Goal: Task Accomplishment & Management: Manage account settings

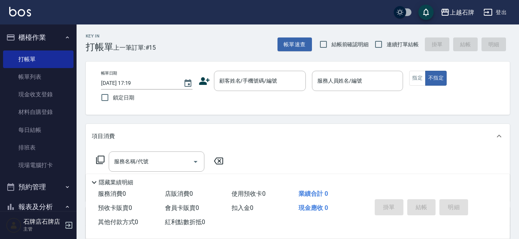
click at [212, 32] on div "Key In 打帳單 上一筆訂單:#15 帳單速查 結帳前確認明細 連續打單結帳 掛單 結帳 明細" at bounding box center [293, 39] width 433 height 28
click at [238, 66] on div "帳單日期 [DATE] 17:19 鎖定日期 顧客姓名/手機號碼/編號 顧客姓名/手機號碼/編號 服務人員姓名/編號 服務人員姓名/編號 指定 不指定" at bounding box center [298, 88] width 424 height 53
click at [245, 72] on div "顧客姓名/手機號碼/編號" at bounding box center [260, 81] width 92 height 20
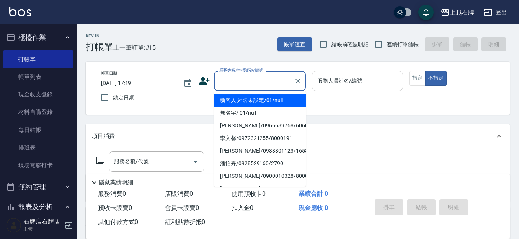
drag, startPoint x: 294, startPoint y: 96, endPoint x: 350, endPoint y: 85, distance: 56.6
click at [296, 95] on li "新客人 姓名未設定/01/null" at bounding box center [260, 100] width 92 height 13
type input "1"
type input "新客人 姓名未設定/01/null"
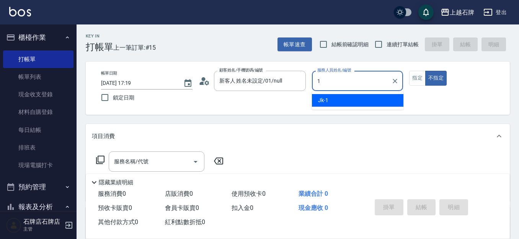
click at [348, 100] on div "Jk -1" at bounding box center [358, 100] width 92 height 13
type input "Jk-1"
click at [424, 82] on button "指定" at bounding box center [417, 78] width 16 height 15
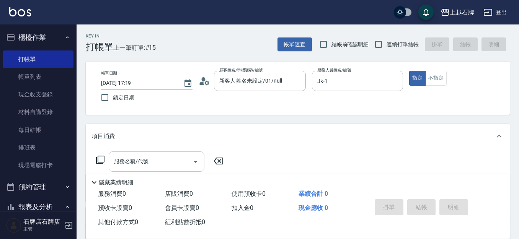
click at [172, 155] on input "服務名稱/代號" at bounding box center [150, 161] width 77 height 13
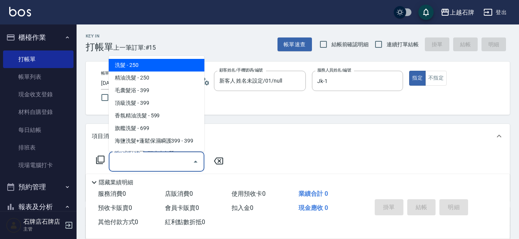
click at [159, 67] on span "洗髮 - 250" at bounding box center [157, 65] width 96 height 13
type input "洗髮(101)"
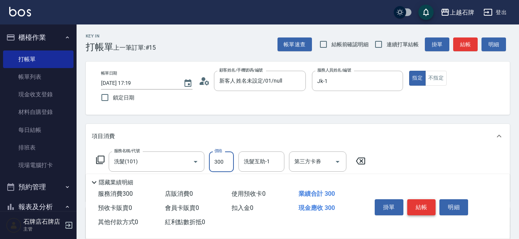
type input "300"
click at [430, 205] on button "結帳" at bounding box center [421, 208] width 29 height 16
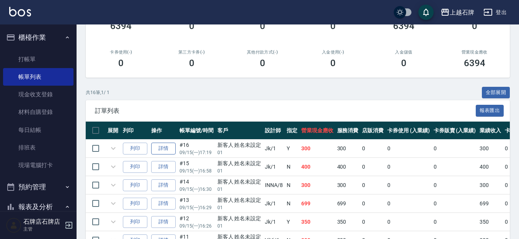
click at [129, 143] on button "列印" at bounding box center [135, 149] width 25 height 12
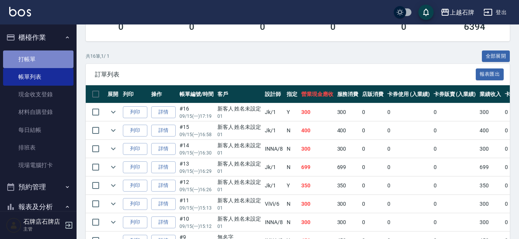
click at [43, 51] on link "打帳單" at bounding box center [38, 60] width 70 height 18
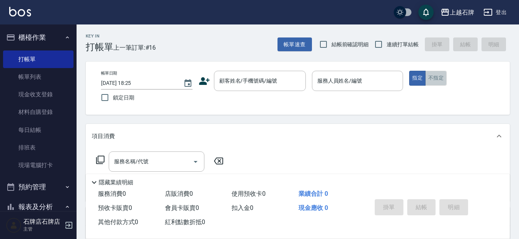
click at [441, 82] on button "不指定" at bounding box center [435, 78] width 21 height 15
click at [254, 47] on div "Key In 打帳單 上一筆訂單:#16 帳單速查 結帳前確認明細 連續打單結帳 掛單 結帳 明細" at bounding box center [293, 39] width 433 height 28
click at [260, 88] on input "顧客姓名/手機號碼/編號" at bounding box center [254, 80] width 74 height 13
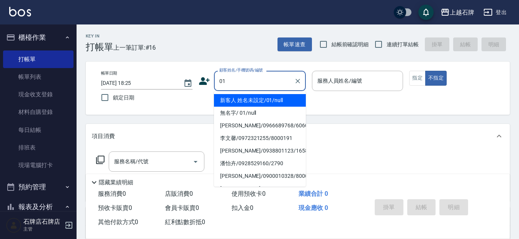
type input "01"
type input "6"
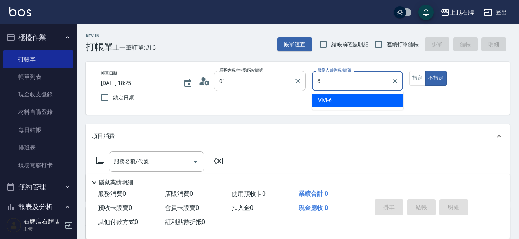
type input "新客人 姓名未設定/01/null"
type input "6"
type button "false"
type input "ViVi-6"
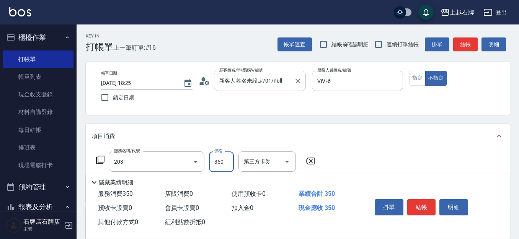
type input "B級洗+剪(203)"
type input "499"
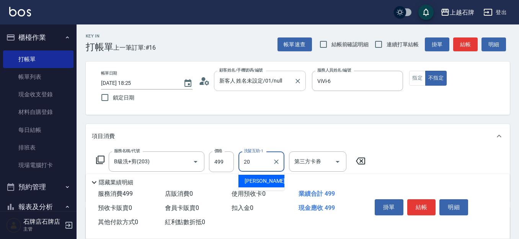
type input "彥伶-20"
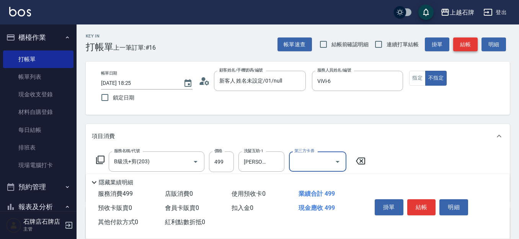
click at [461, 39] on button "結帳" at bounding box center [465, 45] width 25 height 14
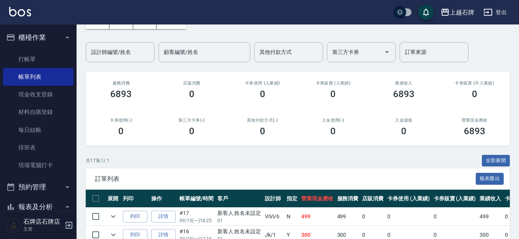
scroll to position [153, 0]
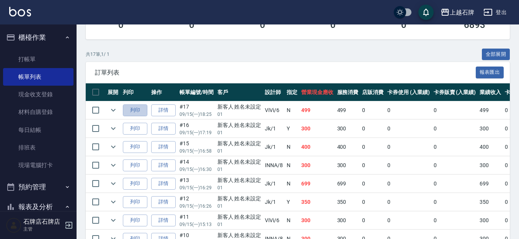
drag, startPoint x: 135, startPoint y: 106, endPoint x: 327, endPoint y: 178, distance: 205.1
click at [136, 106] on button "列印" at bounding box center [135, 111] width 25 height 12
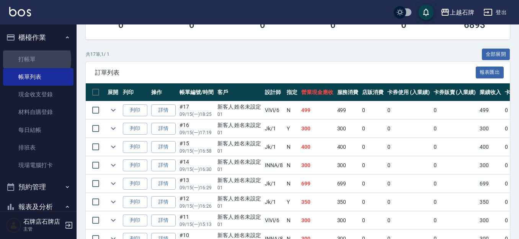
drag, startPoint x: 23, startPoint y: 60, endPoint x: 272, endPoint y: 76, distance: 249.8
click at [23, 60] on link "打帳單" at bounding box center [38, 60] width 70 height 18
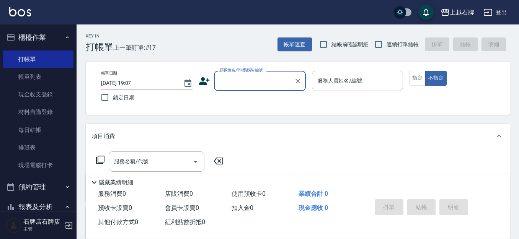
click at [262, 87] on input "顧客姓名/手機號碼/編號" at bounding box center [254, 80] width 74 height 13
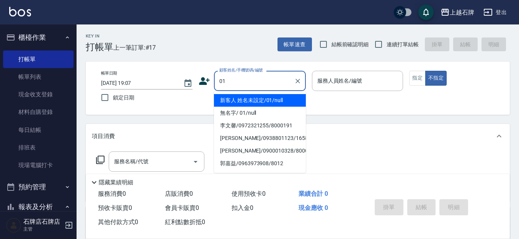
type input "01"
type input "6"
type input "新客人 姓名未設定/01/null"
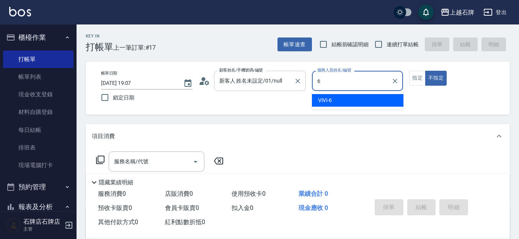
type input "ViVi-6"
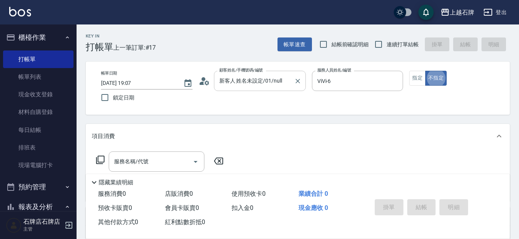
type button "false"
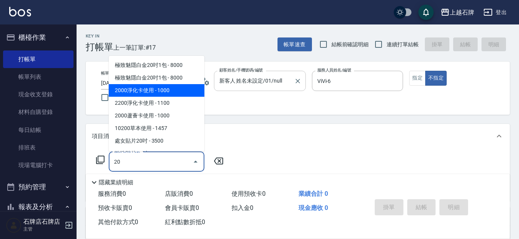
type input "2"
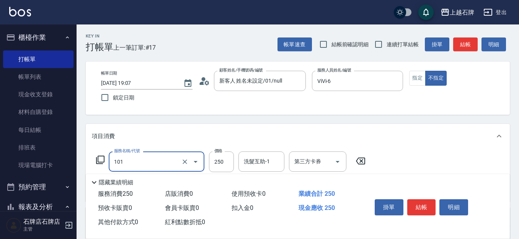
type input "洗髮(101)"
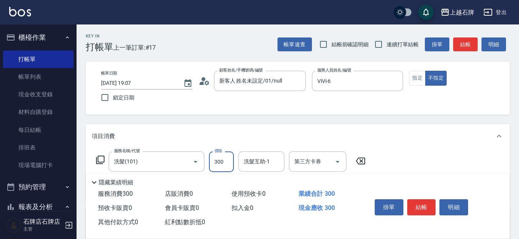
type input "300"
click at [415, 72] on button "指定" at bounding box center [417, 78] width 16 height 15
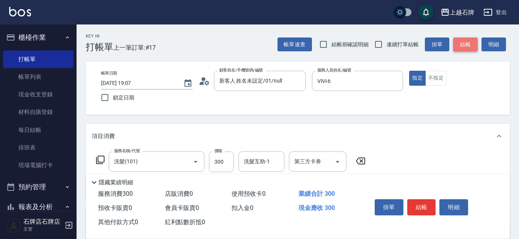
click at [461, 49] on button "結帳" at bounding box center [465, 45] width 25 height 14
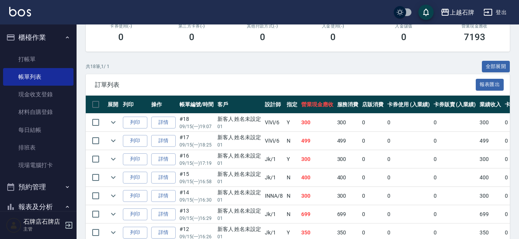
scroll to position [153, 0]
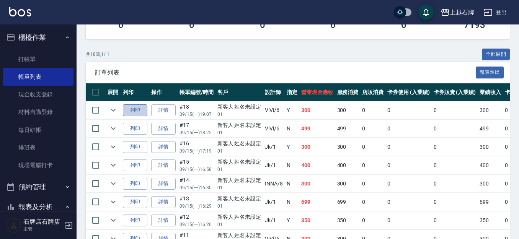
click at [132, 107] on button "列印" at bounding box center [135, 111] width 25 height 12
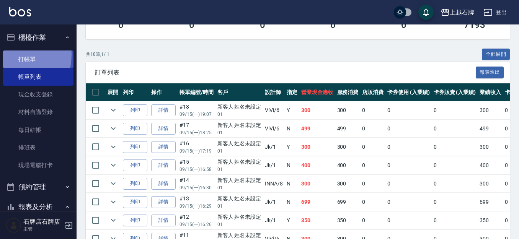
click at [9, 55] on link "打帳單" at bounding box center [38, 60] width 70 height 18
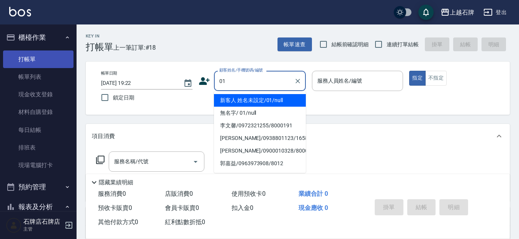
type input "新客人 姓名未設定/01/null"
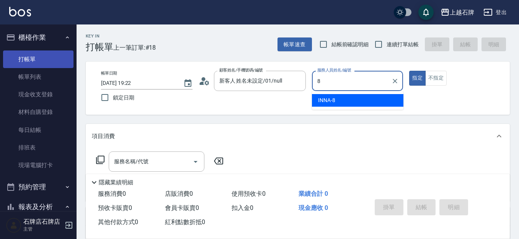
type input "INNA-8"
type button "true"
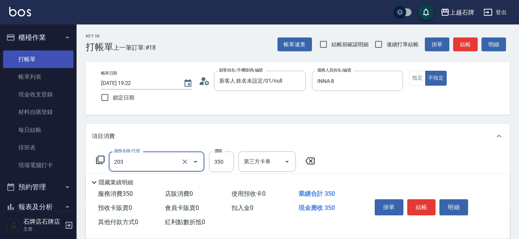
type input "B級洗+剪(203)"
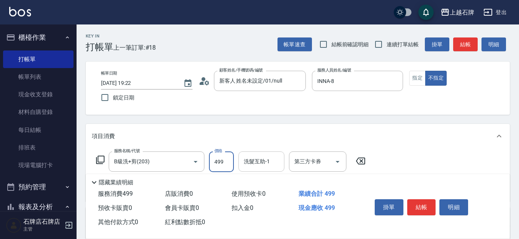
click at [255, 154] on div "洗髮互助-1" at bounding box center [262, 162] width 46 height 20
type input "499"
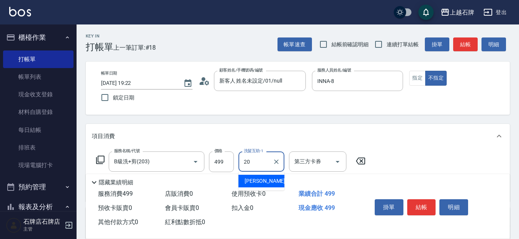
type input "彥伶-20"
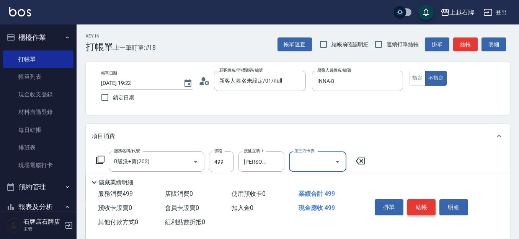
click at [421, 203] on button "結帳" at bounding box center [421, 208] width 29 height 16
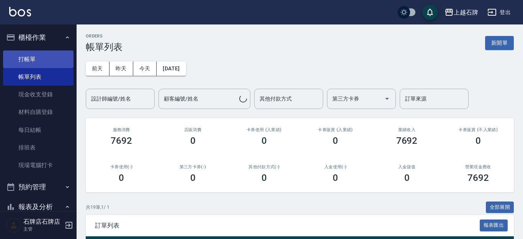
click at [53, 51] on link "打帳單" at bounding box center [38, 60] width 70 height 18
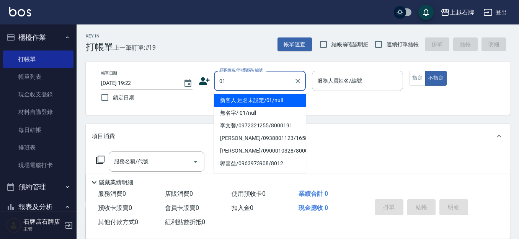
type input "新客人 姓名未設定/01/null"
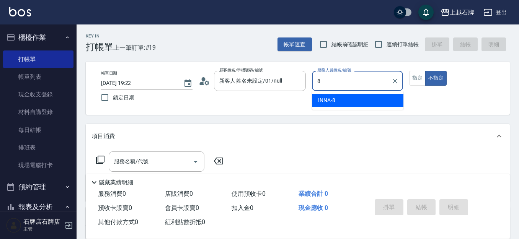
type input "INNA-8"
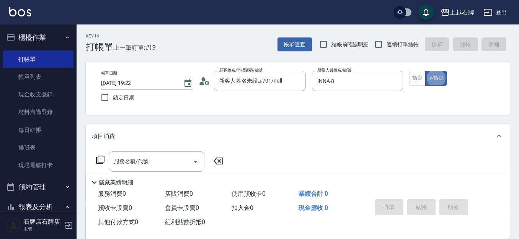
type button "false"
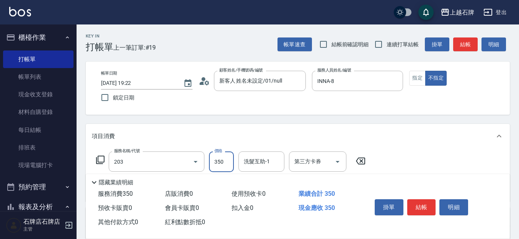
type input "B級洗+剪(203)"
type input "499"
type input "5"
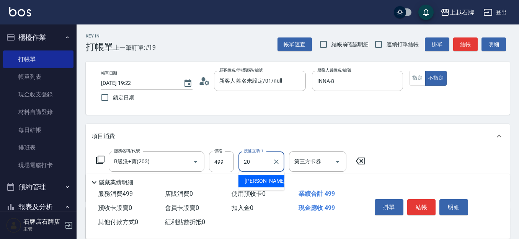
type input "彥伶-20"
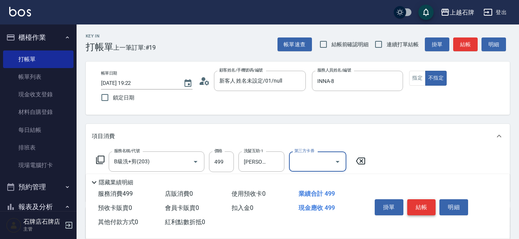
click at [423, 205] on button "結帳" at bounding box center [421, 208] width 29 height 16
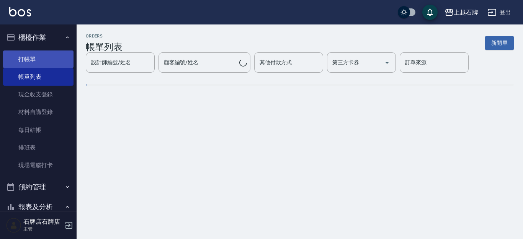
click at [34, 58] on link "打帳單" at bounding box center [38, 60] width 70 height 18
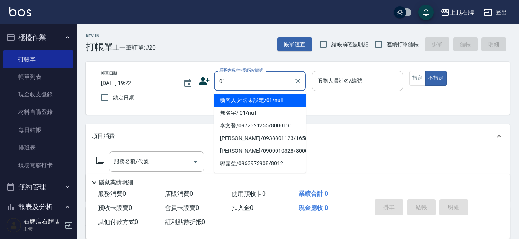
type input "新客人 姓名未設定/01/null"
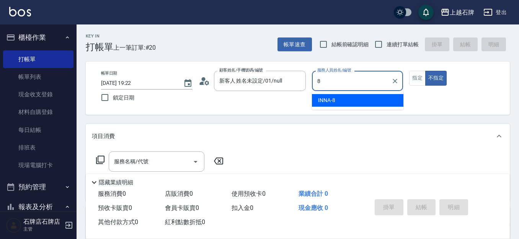
type input "INNA-8"
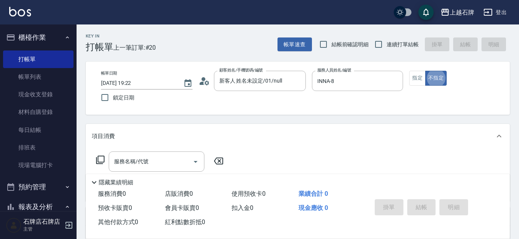
type button "false"
click at [206, 80] on icon at bounding box center [204, 80] width 11 height 11
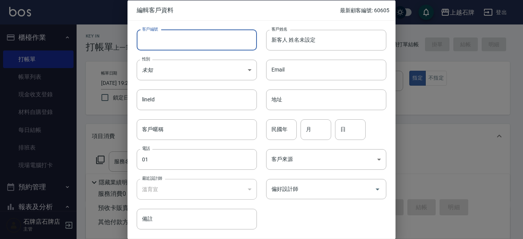
click at [224, 48] on input "客戶編號" at bounding box center [197, 39] width 120 height 21
type input "8000303"
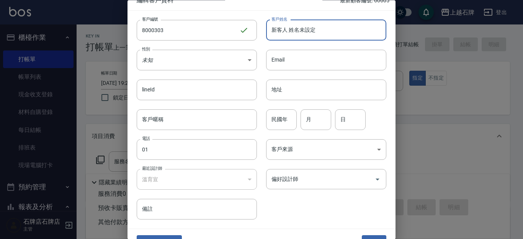
scroll to position [26, 0]
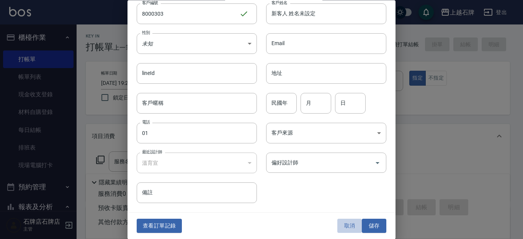
click at [348, 224] on button "取消" at bounding box center [349, 226] width 25 height 14
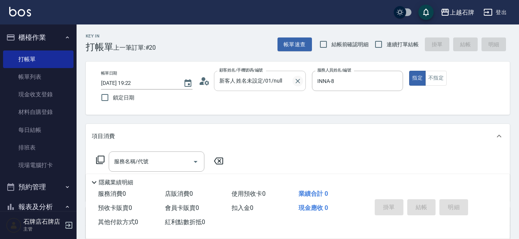
click at [294, 83] on icon "Clear" at bounding box center [298, 81] width 8 height 8
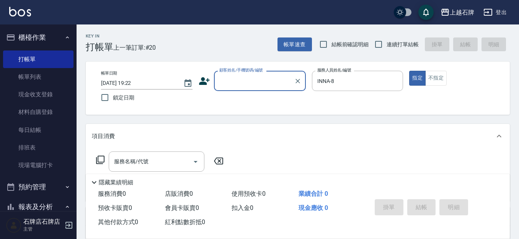
click at [205, 81] on icon at bounding box center [204, 80] width 11 height 11
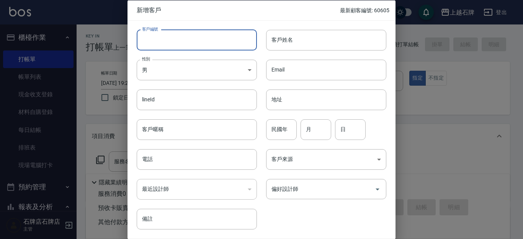
click at [228, 41] on input "客戶編號" at bounding box center [197, 39] width 120 height 21
type input "8000303"
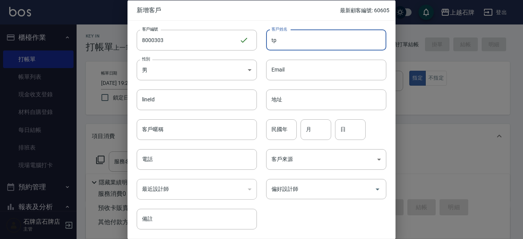
type input "t"
type input "陳煥宗"
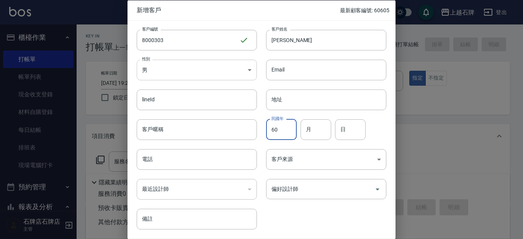
type input "60"
type input "7"
type input "31"
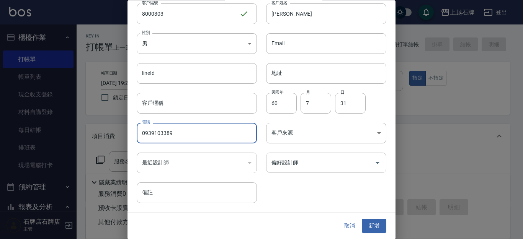
type input "0939103389"
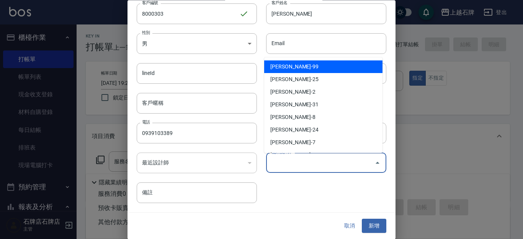
click at [328, 165] on input "偏好設計師" at bounding box center [321, 163] width 102 height 13
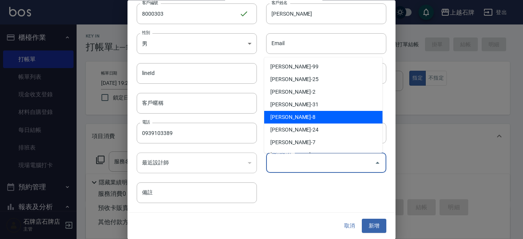
click at [318, 117] on li "溫育宣-8" at bounding box center [323, 117] width 118 height 13
type input "溫育宣"
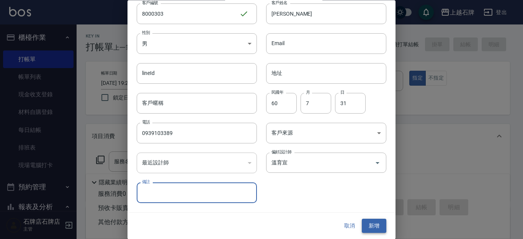
click at [363, 226] on button "新增" at bounding box center [374, 226] width 25 height 14
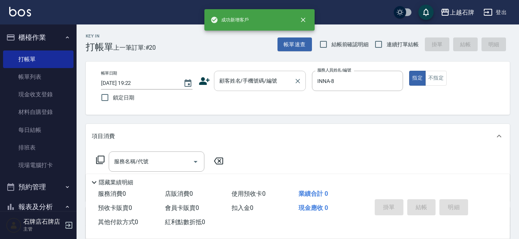
click at [264, 85] on input "顧客姓名/手機號碼/編號" at bounding box center [254, 80] width 74 height 13
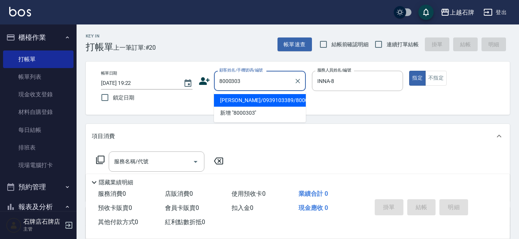
click at [245, 102] on li "陳煥宗/0939103389/8000303" at bounding box center [260, 100] width 92 height 13
type input "陳煥宗/0939103389/8000303"
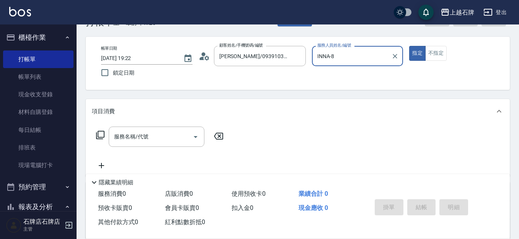
scroll to position [38, 0]
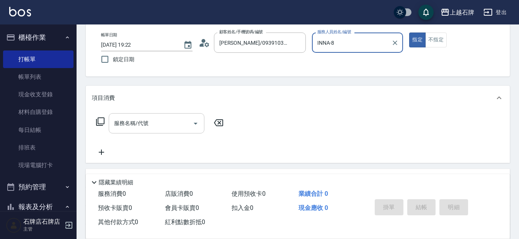
click at [175, 120] on input "服務名稱/代號" at bounding box center [150, 123] width 77 height 13
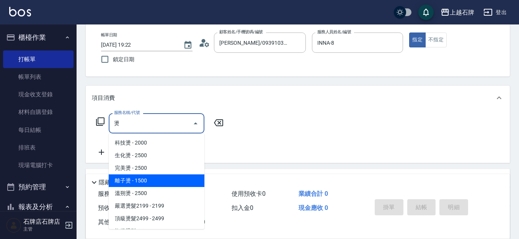
click at [154, 175] on span "離子燙 - 1500" at bounding box center [157, 181] width 96 height 13
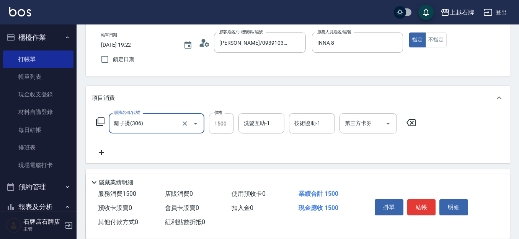
type input "離子燙(306)"
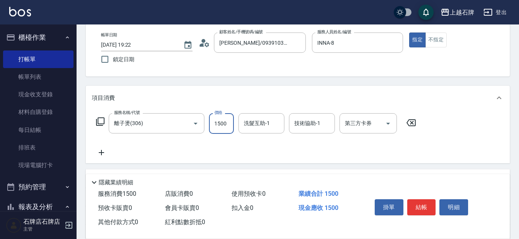
click at [220, 124] on input "1500" at bounding box center [221, 123] width 25 height 21
type input "2299"
click at [422, 205] on button "結帳" at bounding box center [421, 208] width 29 height 16
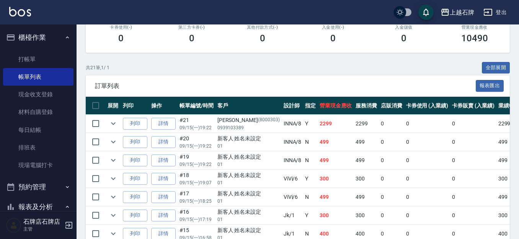
scroll to position [153, 0]
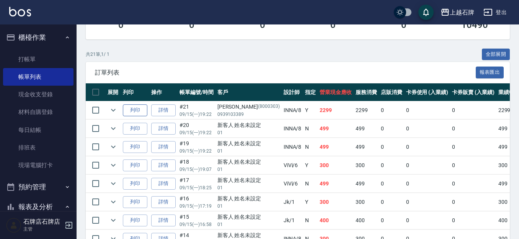
click at [134, 110] on button "列印" at bounding box center [135, 111] width 25 height 12
click at [135, 136] on td "列印" at bounding box center [135, 129] width 28 height 18
click at [136, 126] on button "列印" at bounding box center [135, 129] width 25 height 12
click at [129, 150] on button "列印" at bounding box center [135, 147] width 25 height 12
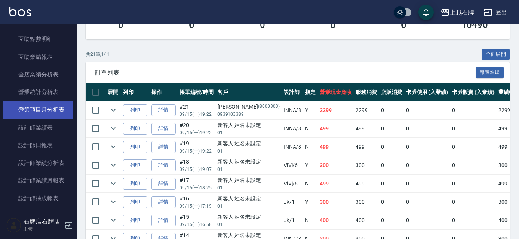
scroll to position [345, 0]
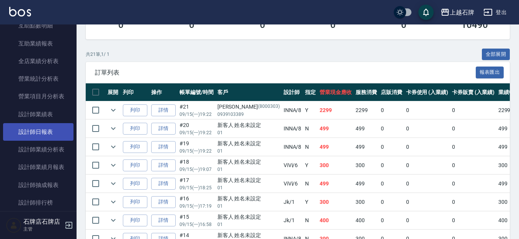
click at [36, 133] on link "設計師日報表" at bounding box center [38, 132] width 70 height 18
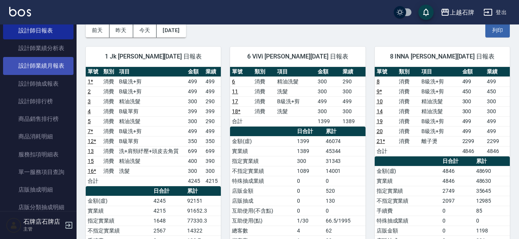
scroll to position [460, 0]
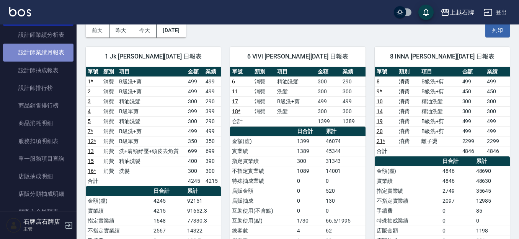
click at [53, 54] on link "設計師業績月報表" at bounding box center [38, 53] width 70 height 18
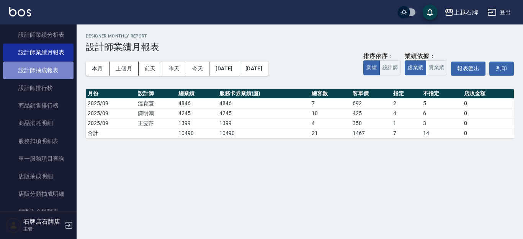
click at [53, 69] on link "設計師抽成報表" at bounding box center [38, 71] width 70 height 18
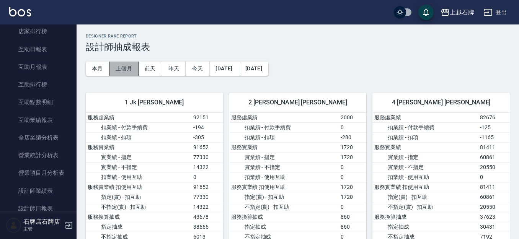
click at [122, 74] on button "上個月" at bounding box center [124, 69] width 29 height 14
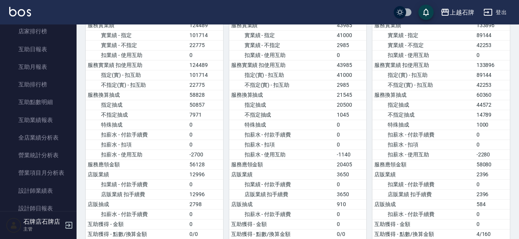
drag, startPoint x: 252, startPoint y: 73, endPoint x: 258, endPoint y: 72, distance: 5.8
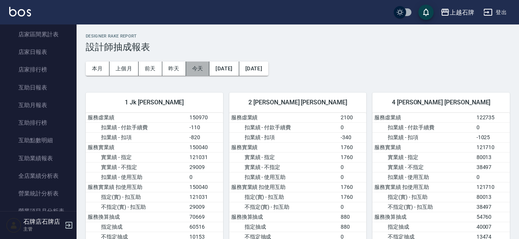
click at [195, 64] on button "今天" at bounding box center [198, 69] width 24 height 14
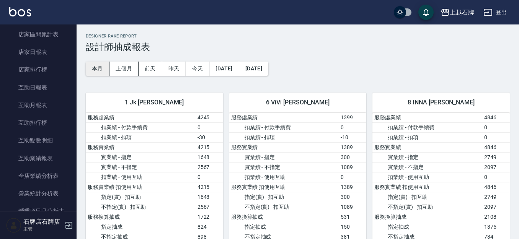
click at [99, 71] on button "本月" at bounding box center [98, 69] width 24 height 14
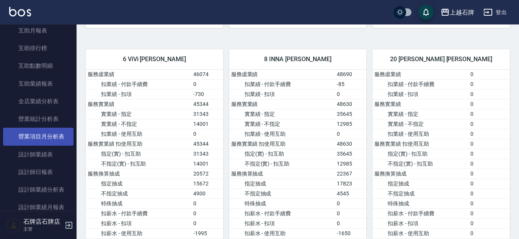
scroll to position [306, 0]
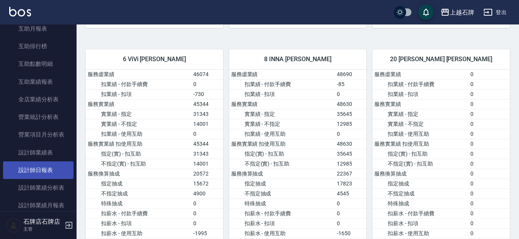
click at [62, 172] on link "設計師日報表" at bounding box center [38, 171] width 70 height 18
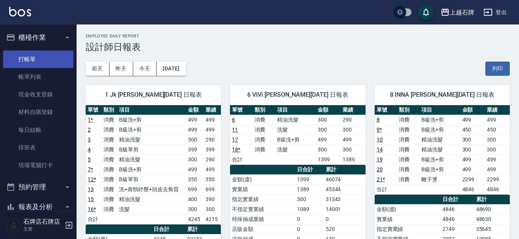
click at [65, 61] on link "打帳單" at bounding box center [38, 60] width 70 height 18
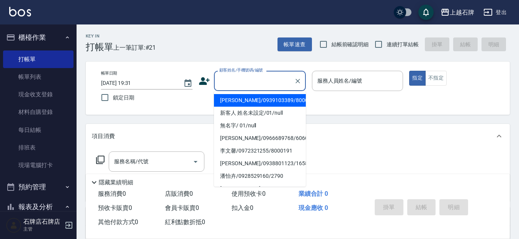
click at [259, 82] on input "顧客姓名/手機號碼/編號" at bounding box center [254, 80] width 74 height 13
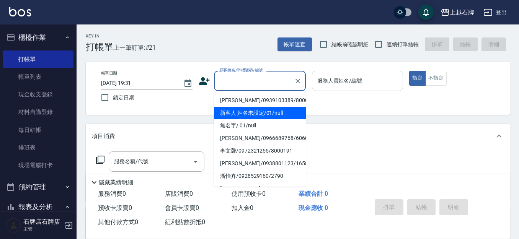
click at [268, 114] on li "新客人 姓名未設定/01/null" at bounding box center [260, 113] width 92 height 13
type input "新客人 姓名未設定/01/null"
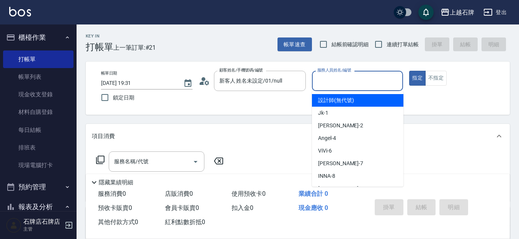
click at [361, 78] on input "服務人員姓名/編號" at bounding box center [358, 80] width 85 height 13
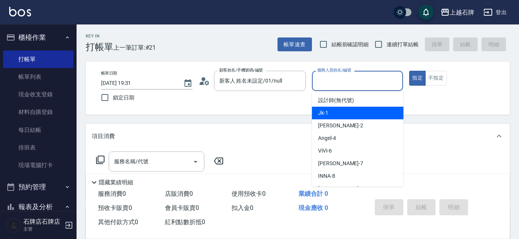
drag, startPoint x: 348, startPoint y: 111, endPoint x: 415, endPoint y: 108, distance: 67.1
click at [351, 111] on div "Jk -1" at bounding box center [358, 113] width 92 height 13
type input "Jk-1"
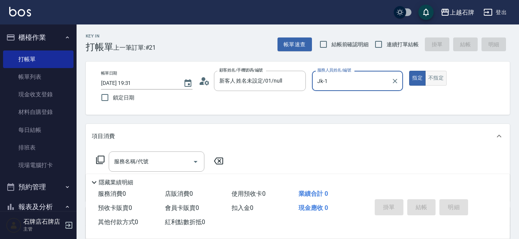
click at [434, 79] on button "不指定" at bounding box center [435, 78] width 21 height 15
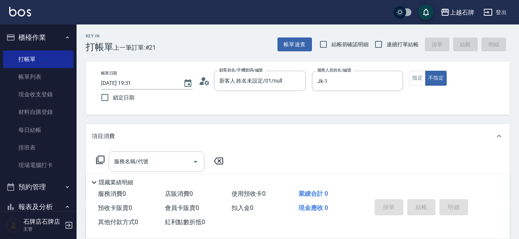
click at [147, 155] on input "服務名稱/代號" at bounding box center [150, 161] width 77 height 13
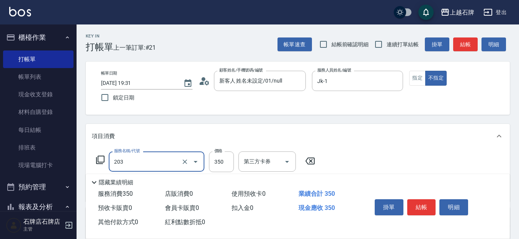
type input "B級洗+剪(203)"
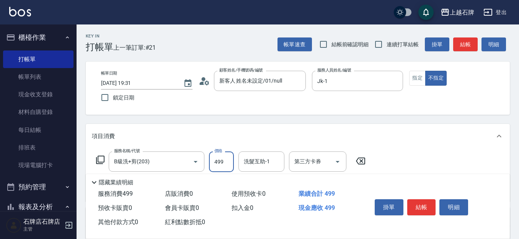
type input "499"
click at [409, 196] on div "掛單 結帳 明細" at bounding box center [422, 208] width 100 height 24
drag, startPoint x: 415, startPoint y: 199, endPoint x: 424, endPoint y: 200, distance: 9.2
click at [415, 200] on button "結帳" at bounding box center [421, 208] width 29 height 16
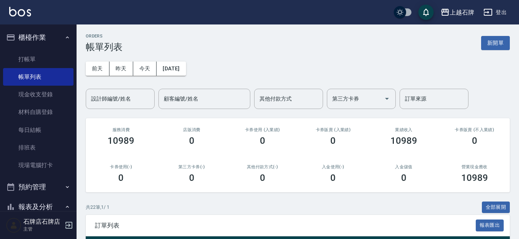
scroll to position [153, 0]
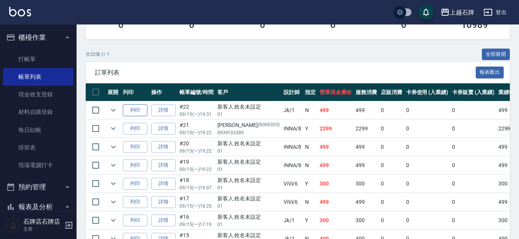
click at [141, 106] on button "列印" at bounding box center [135, 111] width 25 height 12
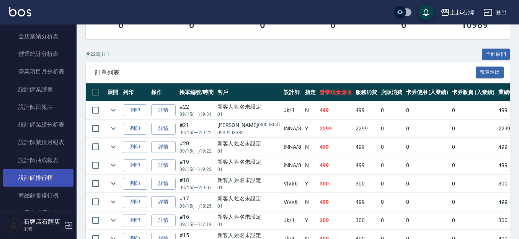
scroll to position [383, 0]
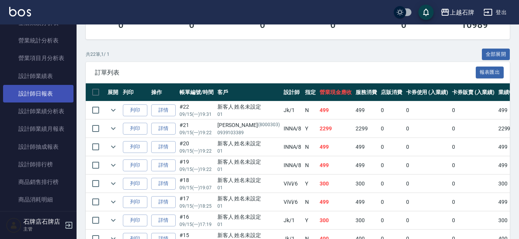
click at [21, 98] on link "設計師日報表" at bounding box center [38, 94] width 70 height 18
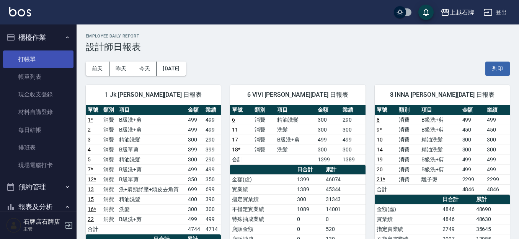
click at [23, 62] on link "打帳單" at bounding box center [38, 60] width 70 height 18
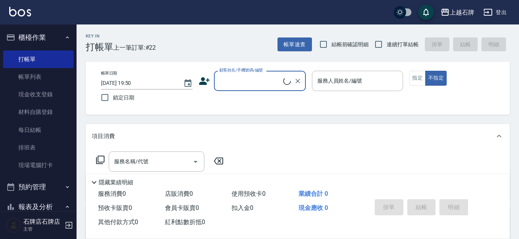
click at [254, 85] on input "顧客姓名/手機號碼/編號" at bounding box center [250, 80] width 66 height 13
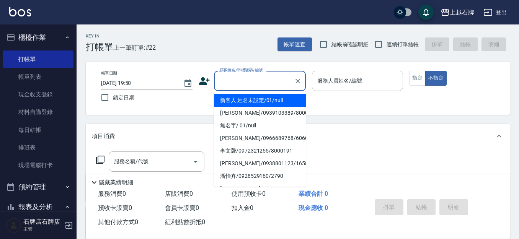
drag, startPoint x: 275, startPoint y: 97, endPoint x: 373, endPoint y: 110, distance: 98.9
click at [276, 98] on li "新客人 姓名未設定/01/null" at bounding box center [260, 100] width 92 height 13
type input "1"
type input "新客人 姓名未設定/01/null"
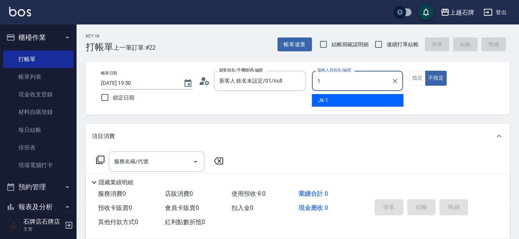
click at [372, 105] on div "Jk -1" at bounding box center [358, 100] width 92 height 13
type input "Jk-1"
click at [418, 78] on button "指定" at bounding box center [417, 78] width 16 height 15
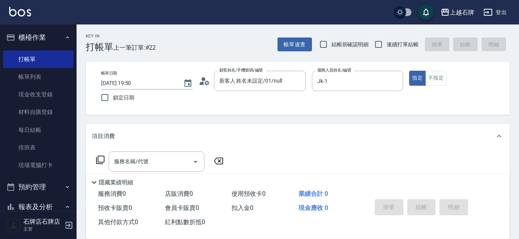
drag, startPoint x: 123, startPoint y: 153, endPoint x: 141, endPoint y: 158, distance: 18.6
click at [124, 153] on div "服務名稱/代號" at bounding box center [157, 162] width 96 height 20
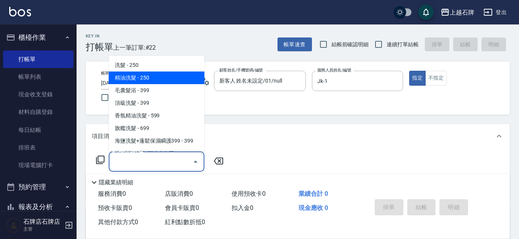
click at [184, 74] on span "精油洗髮 - 250" at bounding box center [157, 78] width 96 height 13
type input "精油洗髮(102)"
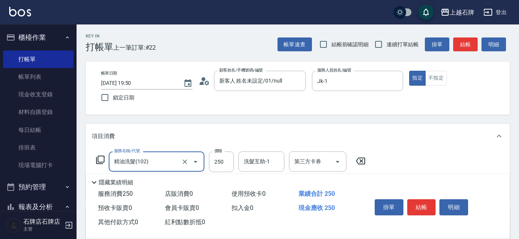
click at [231, 162] on input "250" at bounding box center [221, 162] width 25 height 21
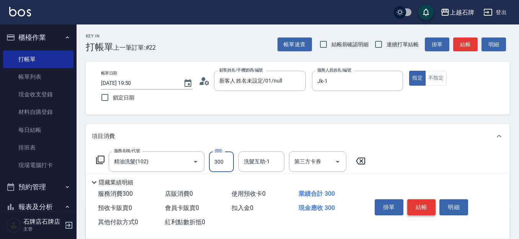
type input "300"
click at [419, 205] on button "結帳" at bounding box center [421, 208] width 29 height 16
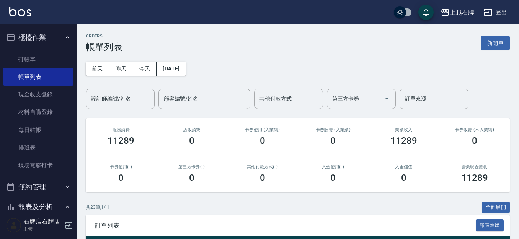
scroll to position [153, 0]
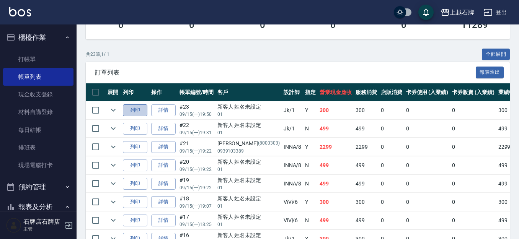
click at [140, 112] on button "列印" at bounding box center [135, 111] width 25 height 12
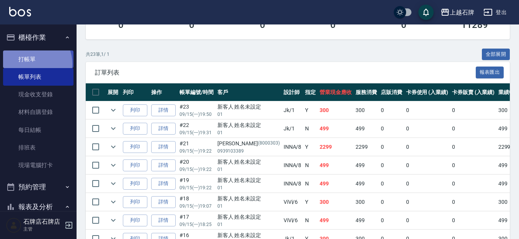
click at [31, 64] on link "打帳單" at bounding box center [38, 60] width 70 height 18
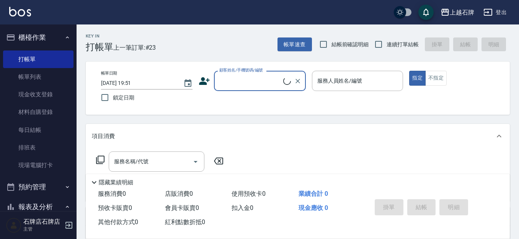
click at [219, 41] on div "Key In 打帳單 上一筆訂單:#23 帳單速查 結帳前確認明細 連續打單結帳 掛單 結帳 明細" at bounding box center [293, 39] width 433 height 28
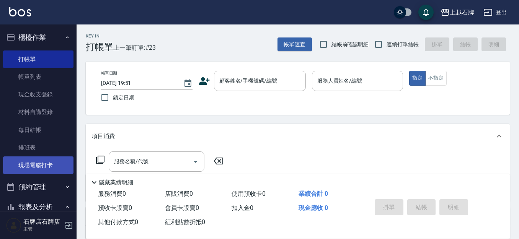
click at [56, 168] on link "現場電腦打卡" at bounding box center [38, 166] width 70 height 18
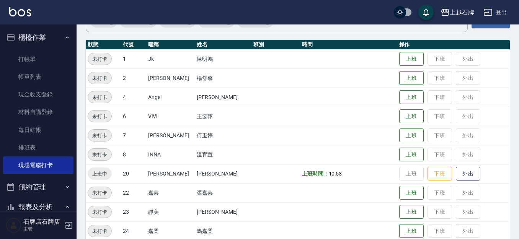
scroll to position [77, 0]
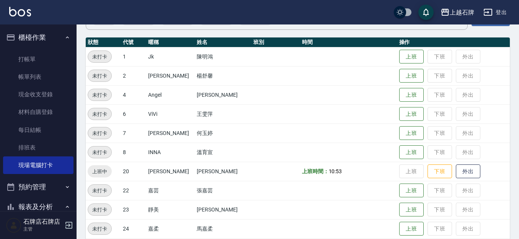
click at [445, 173] on td "上班 下班 外出" at bounding box center [453, 171] width 113 height 19
click at [442, 175] on button "下班" at bounding box center [440, 171] width 25 height 13
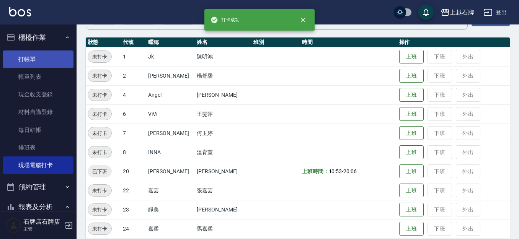
click at [38, 52] on link "打帳單" at bounding box center [38, 60] width 70 height 18
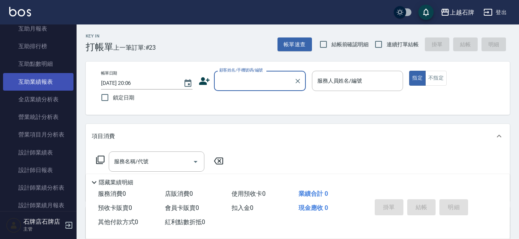
scroll to position [345, 0]
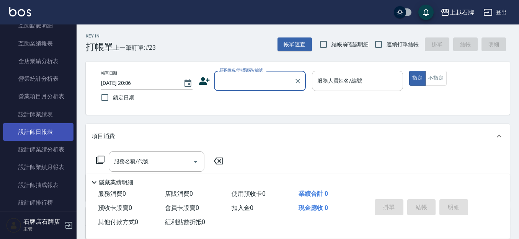
click at [33, 130] on link "設計師日報表" at bounding box center [38, 132] width 70 height 18
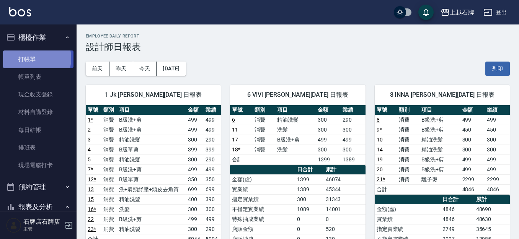
click at [26, 58] on link "打帳單" at bounding box center [38, 60] width 70 height 18
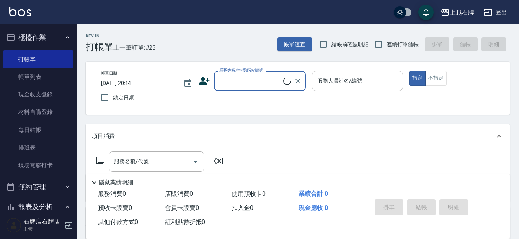
click at [258, 54] on div "Key In 打帳單 上一筆訂單:#23 帳單速查 結帳前確認明細 連續打單結帳 掛單 結帳 明細 帳單日期 2025/09/15 20:14 鎖定日期 顧客…" at bounding box center [298, 199] width 443 height 348
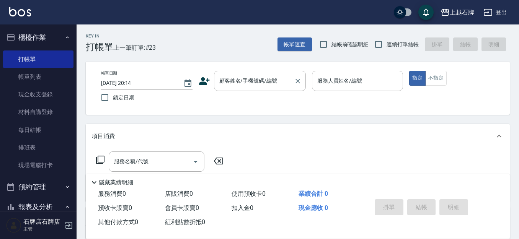
click at [257, 84] on div "顧客姓名/手機號碼/編號 顧客姓名/手機號碼/編號" at bounding box center [260, 81] width 92 height 20
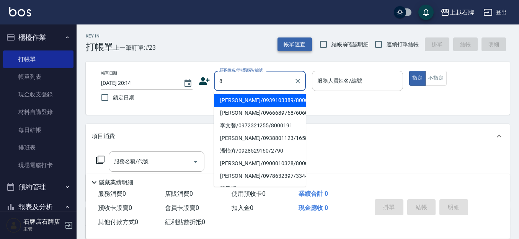
type input "83"
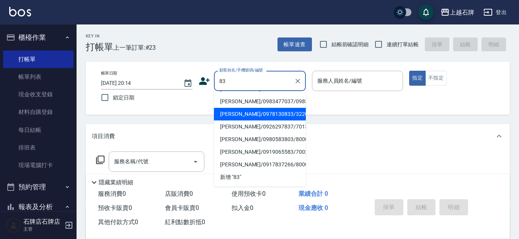
scroll to position [208, 0]
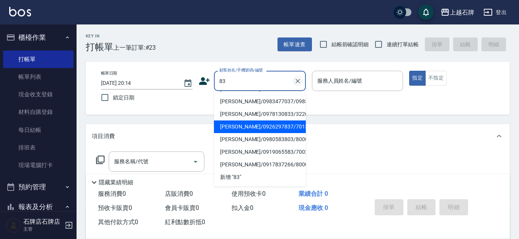
click at [300, 78] on icon "Clear" at bounding box center [298, 81] width 8 height 8
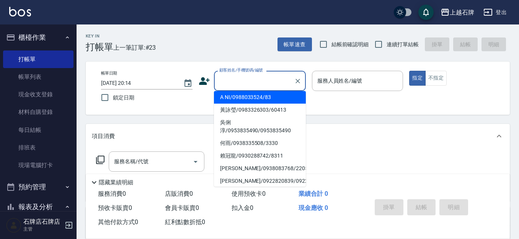
scroll to position [117, 0]
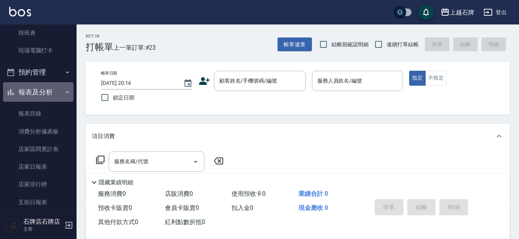
click at [64, 89] on icon "button" at bounding box center [67, 92] width 6 height 6
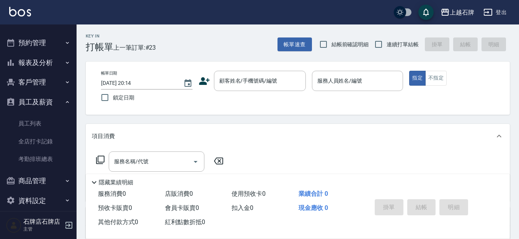
scroll to position [153, 0]
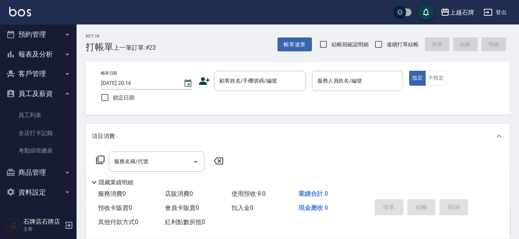
click at [58, 69] on button "客戶管理" at bounding box center [38, 74] width 70 height 20
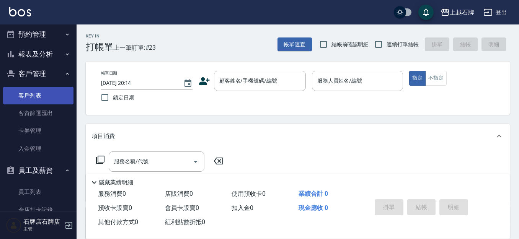
click at [52, 101] on link "客戶列表" at bounding box center [38, 96] width 70 height 18
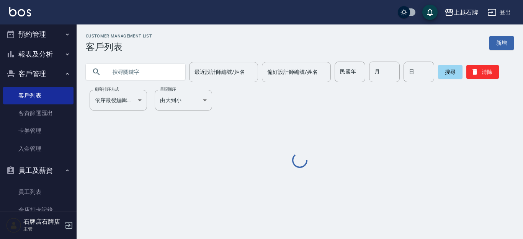
click at [137, 74] on input "text" at bounding box center [143, 72] width 72 height 21
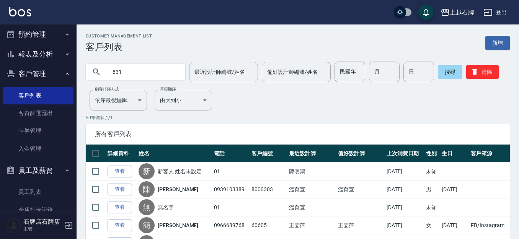
type input "831"
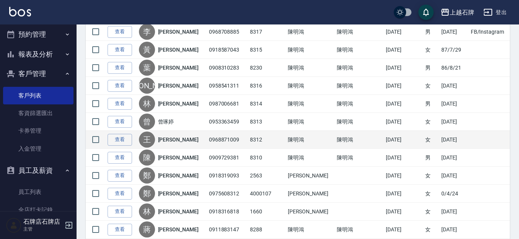
scroll to position [268, 0]
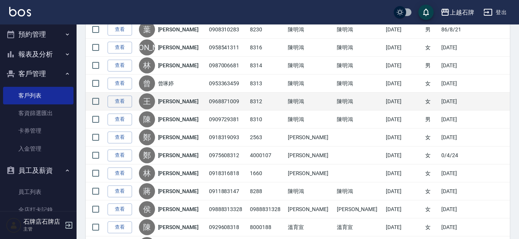
click at [175, 102] on link "王虹妤" at bounding box center [178, 102] width 41 height 8
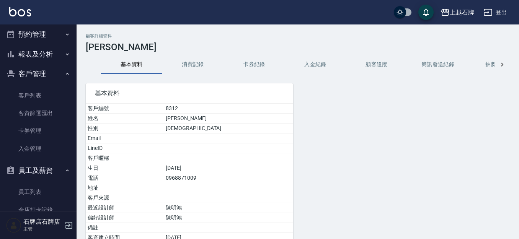
click at [191, 64] on button "消費記錄" at bounding box center [192, 65] width 61 height 18
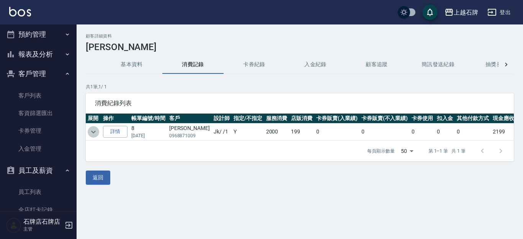
click at [96, 132] on icon "expand row" at bounding box center [93, 132] width 9 height 9
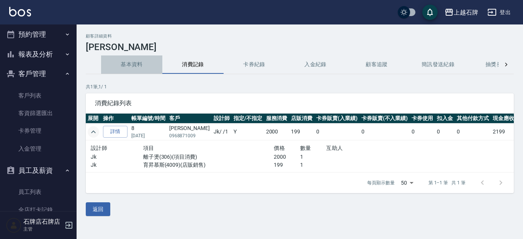
click at [134, 66] on button "基本資料" at bounding box center [131, 65] width 61 height 18
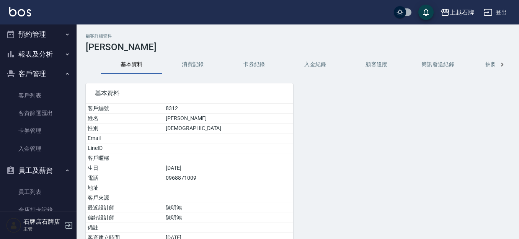
click at [56, 36] on button "預約管理" at bounding box center [38, 35] width 70 height 20
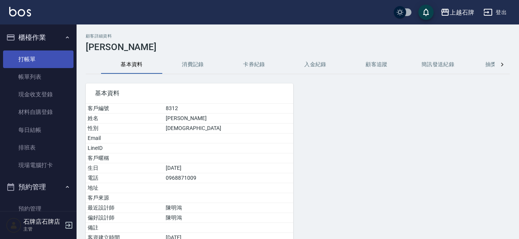
click at [56, 53] on link "打帳單" at bounding box center [38, 60] width 70 height 18
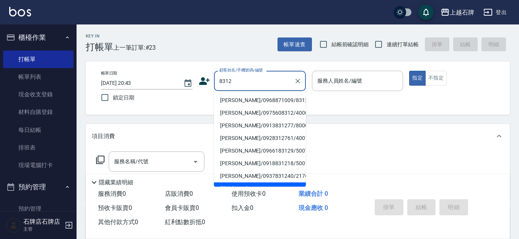
click at [257, 105] on li "王虹妤/0968871009/8312" at bounding box center [260, 100] width 92 height 13
type input "王虹妤/0968871009/8312"
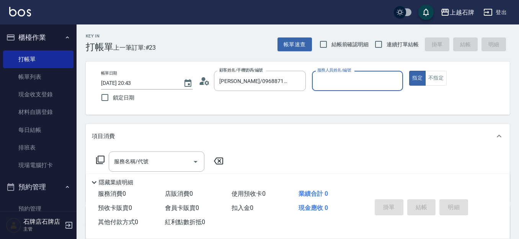
type input "Jk-1"
click at [157, 168] on input "服務名稱/代號" at bounding box center [150, 161] width 77 height 13
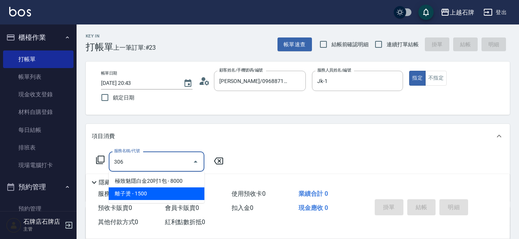
click at [162, 189] on span "離子燙 - 1500" at bounding box center [157, 194] width 96 height 13
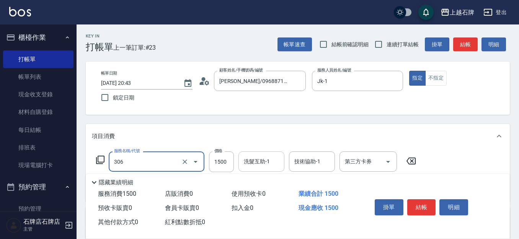
type input "離子燙(306)"
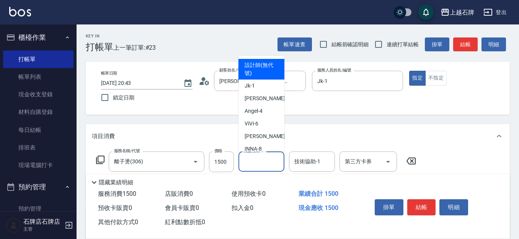
click at [253, 164] on div "洗髮互助-1 洗髮互助-1" at bounding box center [262, 162] width 46 height 20
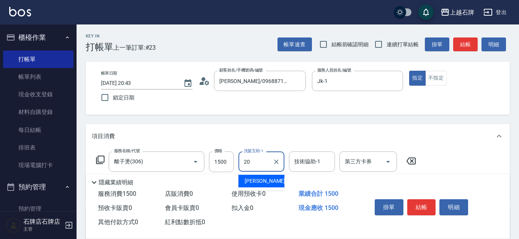
click at [263, 175] on ul "彥伶 -20" at bounding box center [262, 181] width 46 height 19
click at [262, 178] on span "彥伶 -20" at bounding box center [269, 181] width 48 height 8
type input "彥伶-20"
click at [428, 203] on button "結帳" at bounding box center [421, 208] width 29 height 16
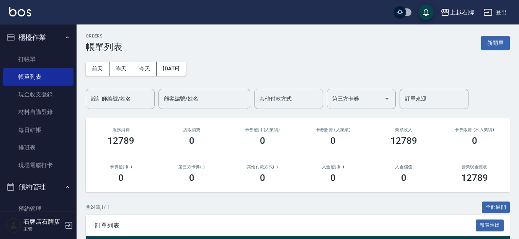
scroll to position [115, 0]
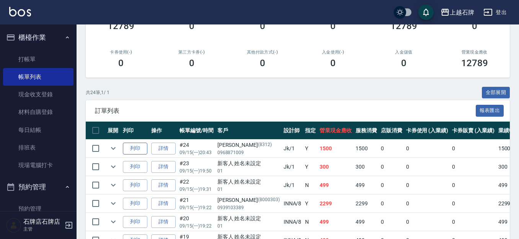
click at [147, 150] on button "列印" at bounding box center [135, 149] width 25 height 12
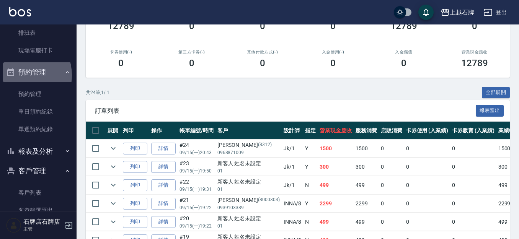
click at [22, 75] on button "預約管理" at bounding box center [38, 72] width 70 height 20
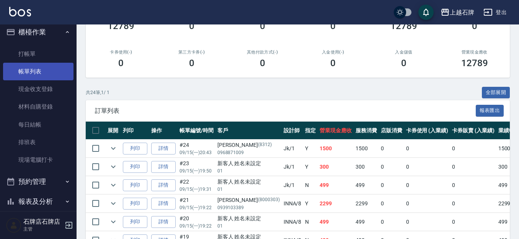
scroll to position [0, 0]
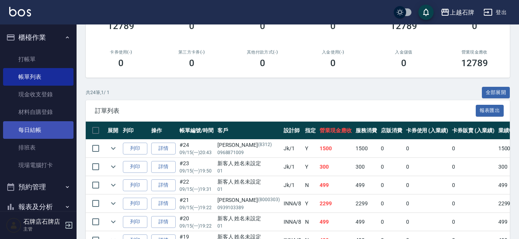
click at [38, 122] on link "每日結帳" at bounding box center [38, 130] width 70 height 18
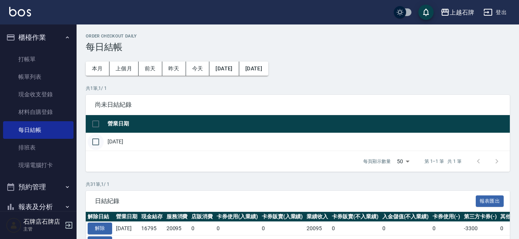
click at [99, 137] on input "checkbox" at bounding box center [96, 142] width 16 height 16
checkbox input "true"
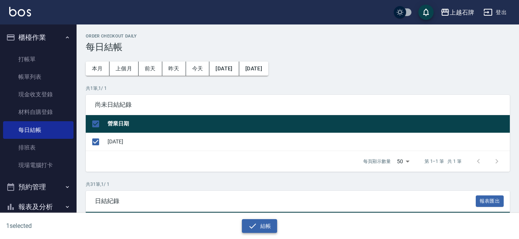
click at [258, 227] on button "結帳" at bounding box center [260, 226] width 36 height 14
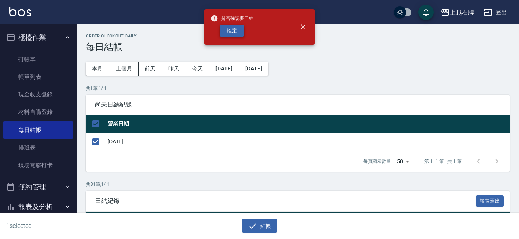
click at [225, 32] on button "確定" at bounding box center [232, 31] width 25 height 12
checkbox input "false"
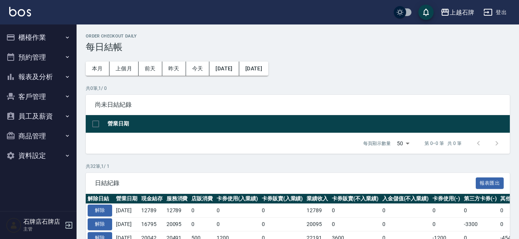
click at [56, 69] on button "報表及分析" at bounding box center [38, 77] width 70 height 20
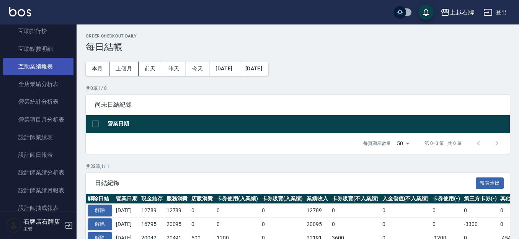
scroll to position [230, 0]
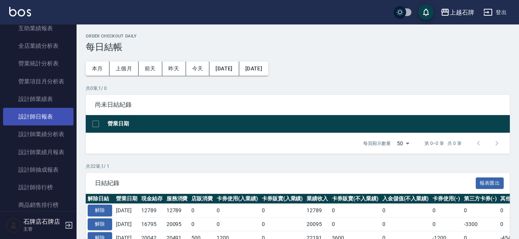
click at [39, 116] on link "設計師日報表" at bounding box center [38, 117] width 70 height 18
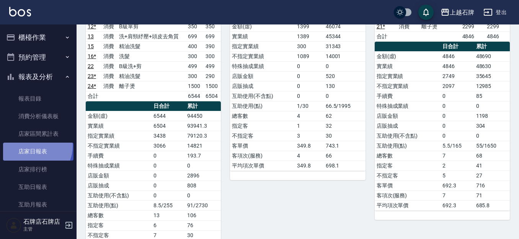
click at [30, 146] on link "店家日報表" at bounding box center [38, 152] width 70 height 18
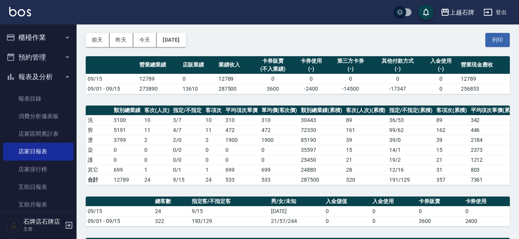
scroll to position [28, 0]
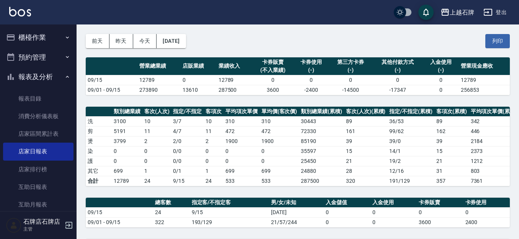
click at [452, 37] on div "[DATE] [DATE] [DATE] [DATE] 列印" at bounding box center [298, 41] width 424 height 33
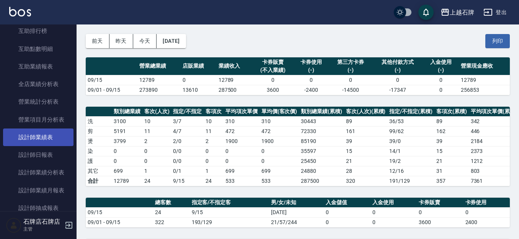
scroll to position [230, 0]
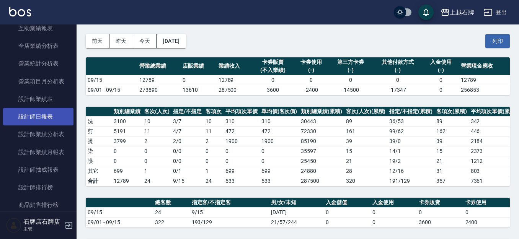
click at [47, 111] on link "設計師日報表" at bounding box center [38, 117] width 70 height 18
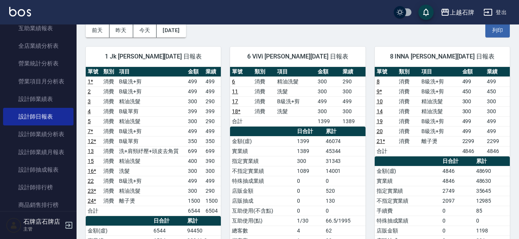
scroll to position [115, 0]
